Goal: Information Seeking & Learning: Learn about a topic

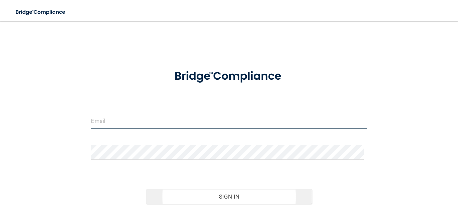
type input "[EMAIL_ADDRESS][DOMAIN_NAME]"
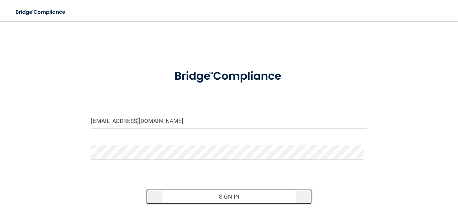
click at [224, 197] on button "Sign In" at bounding box center [229, 196] width 166 height 15
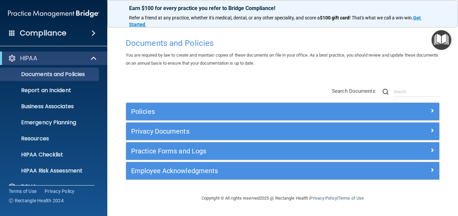
click at [115, 108] on main "Documents and Policies You are required by law to create and maintain copies of…" at bounding box center [282, 118] width 351 height 195
click at [96, 33] on span at bounding box center [94, 33] width 4 height 8
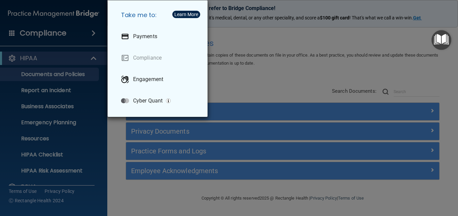
click at [110, 161] on div "Take me to: Payments Compliance Engagement Cyber Quant" at bounding box center [229, 108] width 458 height 216
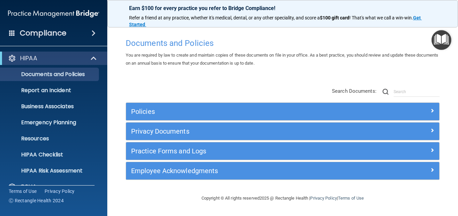
click at [125, 178] on div "Policies Select All (Unselect 0) Unselect All Print Selected (0) Acceptable Use…" at bounding box center [283, 145] width 324 height 85
click at [48, 172] on p "HIPAA Risk Assessment" at bounding box center [50, 171] width 92 height 7
click at [95, 33] on span at bounding box center [94, 33] width 4 height 8
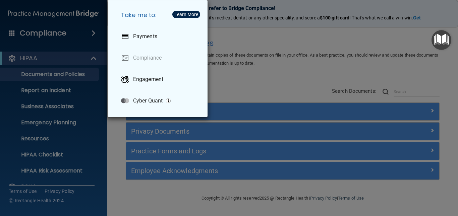
click at [96, 140] on div "Take me to: Payments Compliance Engagement Cyber Quant" at bounding box center [229, 108] width 458 height 216
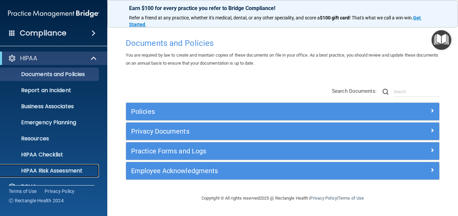
click at [73, 172] on p "HIPAA Risk Assessment" at bounding box center [50, 171] width 92 height 7
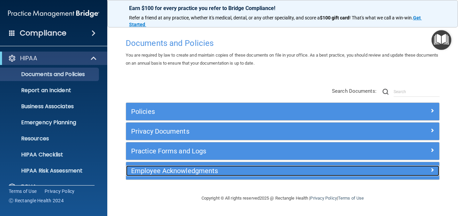
click at [181, 169] on h5 "Employee Acknowledgments" at bounding box center [243, 170] width 225 height 7
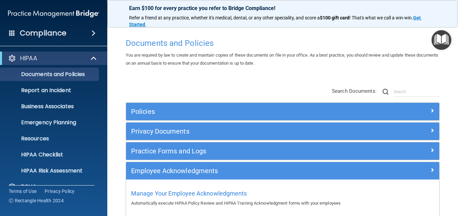
click at [10, 37] on div "Compliance" at bounding box center [53, 33] width 107 height 15
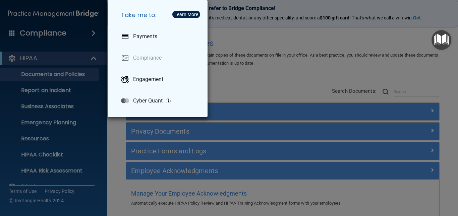
click at [172, 14] on button "Learn More" at bounding box center [186, 14] width 28 height 7
click at [247, 51] on div "Take me to: Payments Compliance Engagement Cyber Quant" at bounding box center [229, 108] width 458 height 216
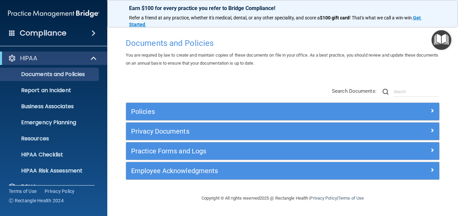
click at [247, 193] on div "Copyright © All rights reserved 2025 @ Rectangle Health | Privacy Policy | Term…" at bounding box center [282, 198] width 245 height 21
click at [52, 138] on p "Resources" at bounding box center [50, 138] width 92 height 7
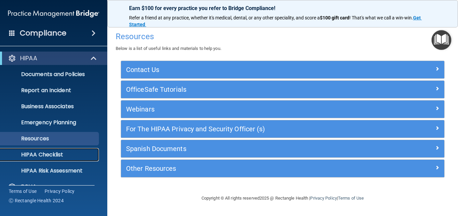
click at [56, 154] on p "HIPAA Checklist" at bounding box center [50, 155] width 92 height 7
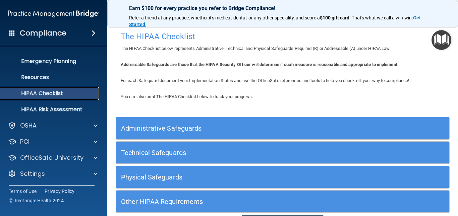
scroll to position [62, 0]
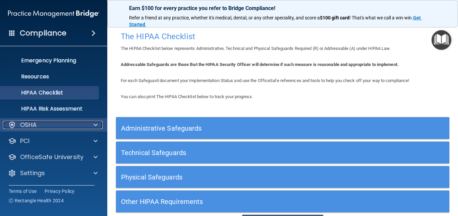
click at [76, 121] on div "OSHA" at bounding box center [44, 125] width 83 height 8
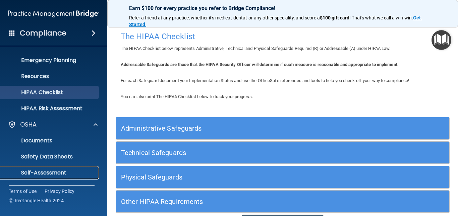
click at [58, 177] on link "Self-Assessment" at bounding box center [46, 172] width 106 height 13
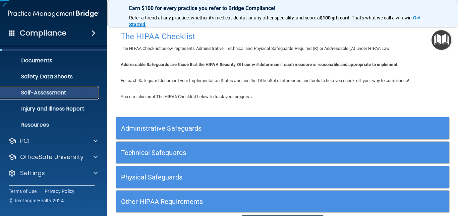
scroll to position [30, 0]
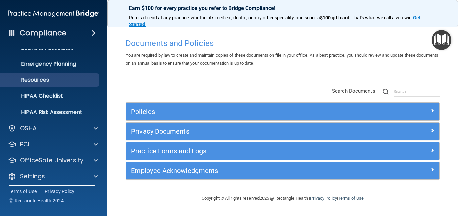
scroll to position [62, 0]
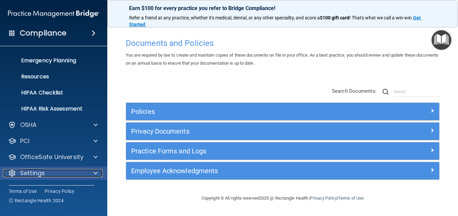
click at [46, 175] on div "Settings" at bounding box center [44, 173] width 83 height 8
click at [94, 172] on span at bounding box center [96, 173] width 4 height 8
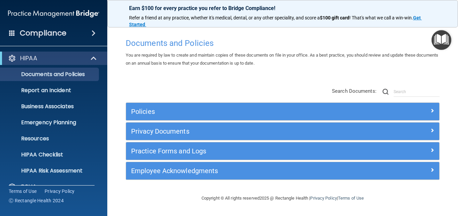
click at [203, 87] on div "Policies Select All (Unselect 0) Unselect All Print Selected (0) Acceptable Use…" at bounding box center [283, 134] width 324 height 107
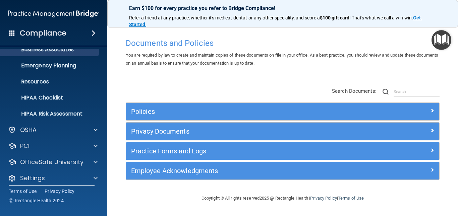
scroll to position [62, 0]
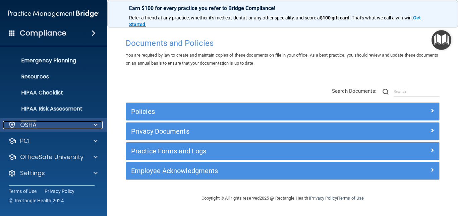
click at [45, 126] on div "OSHA" at bounding box center [44, 125] width 83 height 8
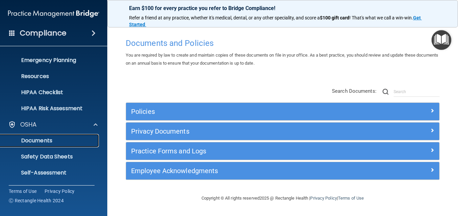
click at [35, 144] on p "Documents" at bounding box center [50, 140] width 92 height 7
